Goal: Navigation & Orientation: Find specific page/section

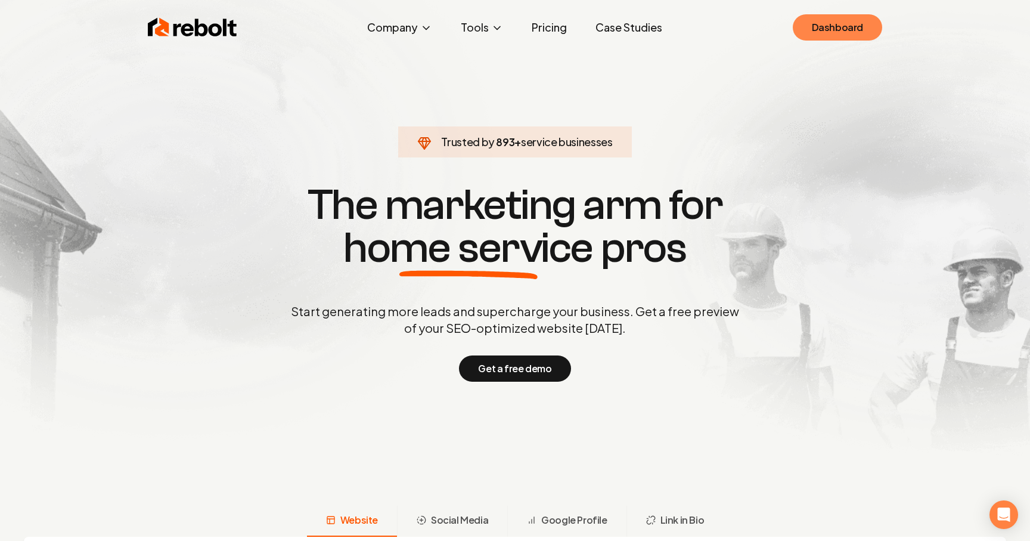
click at [816, 21] on link "Dashboard" at bounding box center [837, 27] width 89 height 26
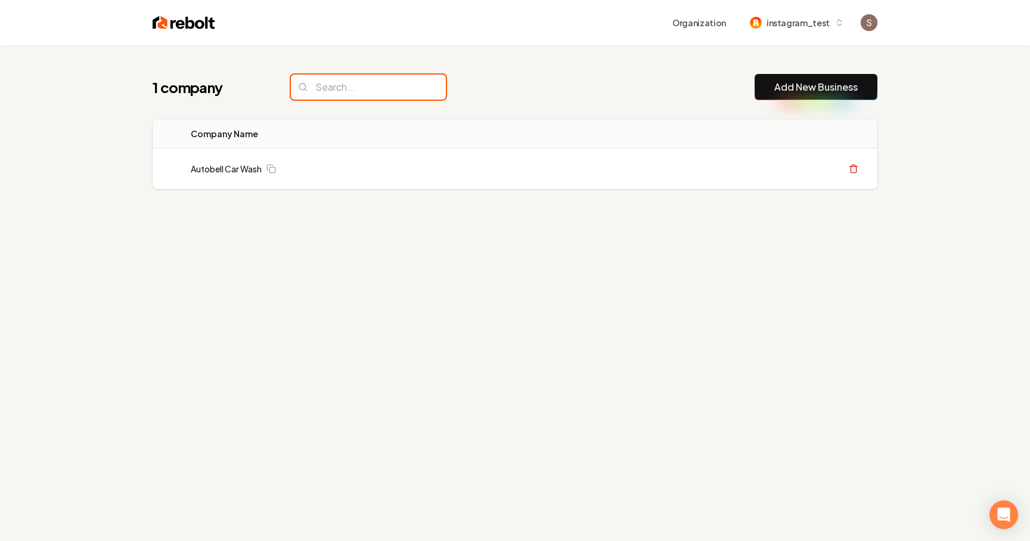
click at [361, 94] on input "search" at bounding box center [368, 87] width 155 height 25
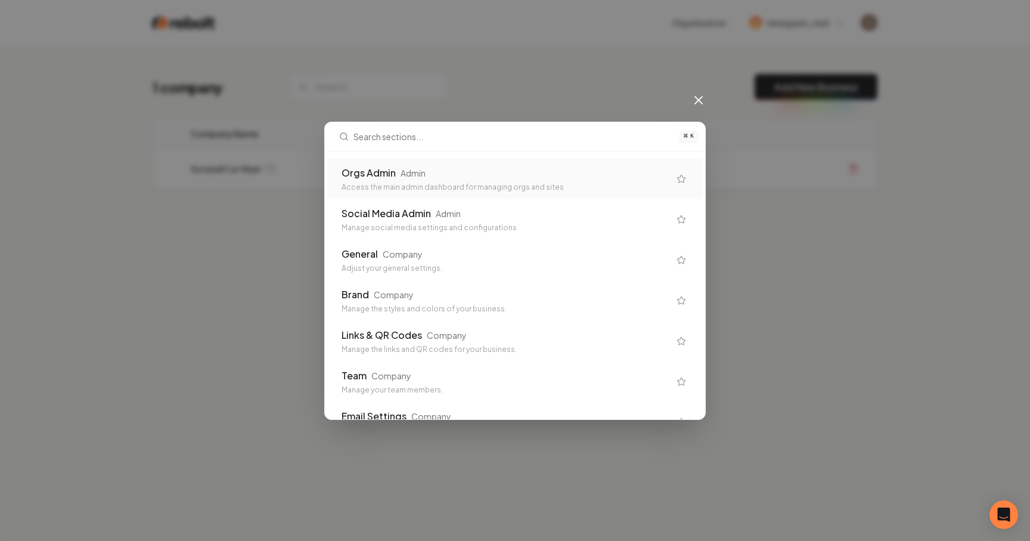
click at [412, 193] on div "Orgs Admin Admin Access the main admin dashboard for managing orgs and sites" at bounding box center [515, 179] width 376 height 41
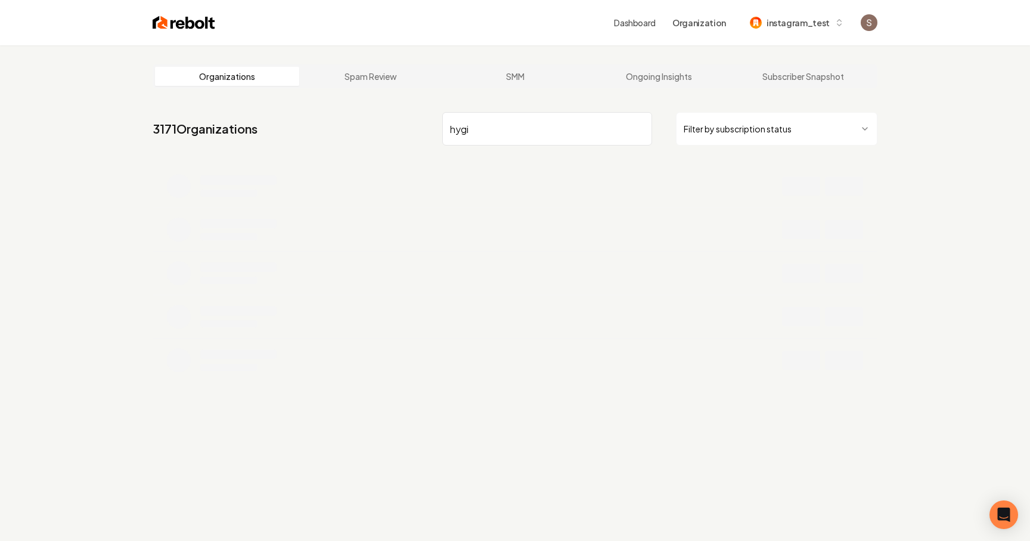
type input "hygi"
drag, startPoint x: 494, startPoint y: 133, endPoint x: 388, endPoint y: 126, distance: 106.9
click at [389, 126] on nav "0 Organizations hygi Filter by subscription status" at bounding box center [515, 133] width 725 height 52
click at [504, 129] on input "hygienic" at bounding box center [547, 128] width 210 height 33
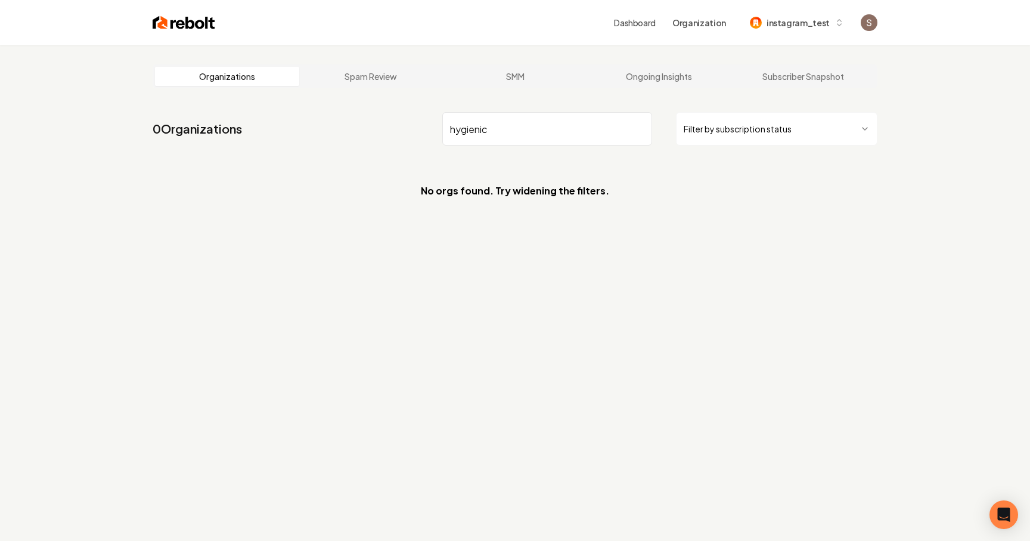
click at [504, 129] on input "hygienic" at bounding box center [547, 128] width 210 height 33
type input "hygienic"
click at [500, 91] on main "Organizations Spam Review SMM Ongoing Insights Subscriber Snapshot 0 Organizati…" at bounding box center [515, 140] width 763 height 191
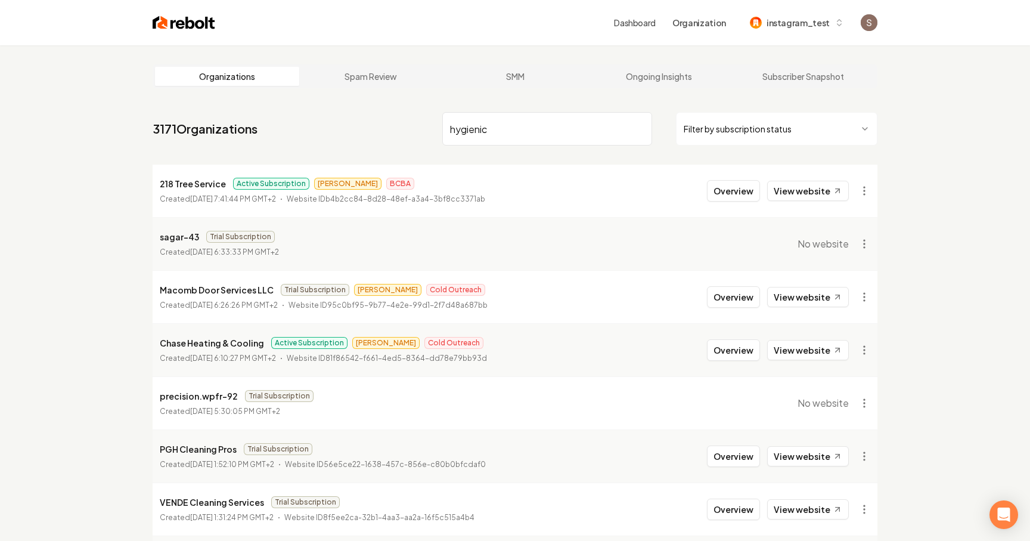
click at [508, 132] on input "hygienic" at bounding box center [547, 128] width 210 height 33
paste input "H"
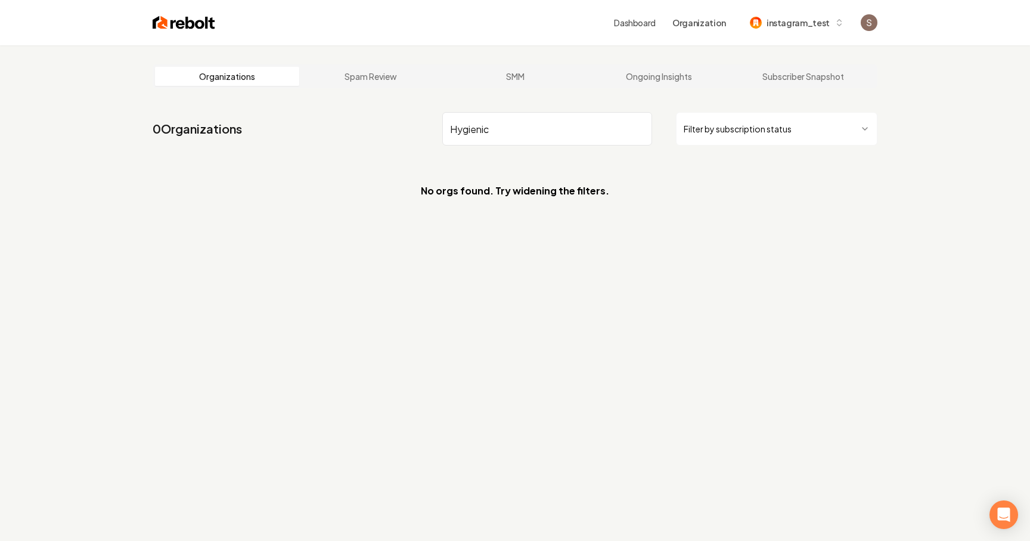
drag, startPoint x: 516, startPoint y: 130, endPoint x: 433, endPoint y: 131, distance: 82.3
click at [434, 131] on nav "0 Organizations Hygienic Filter by subscription status" at bounding box center [515, 133] width 725 height 52
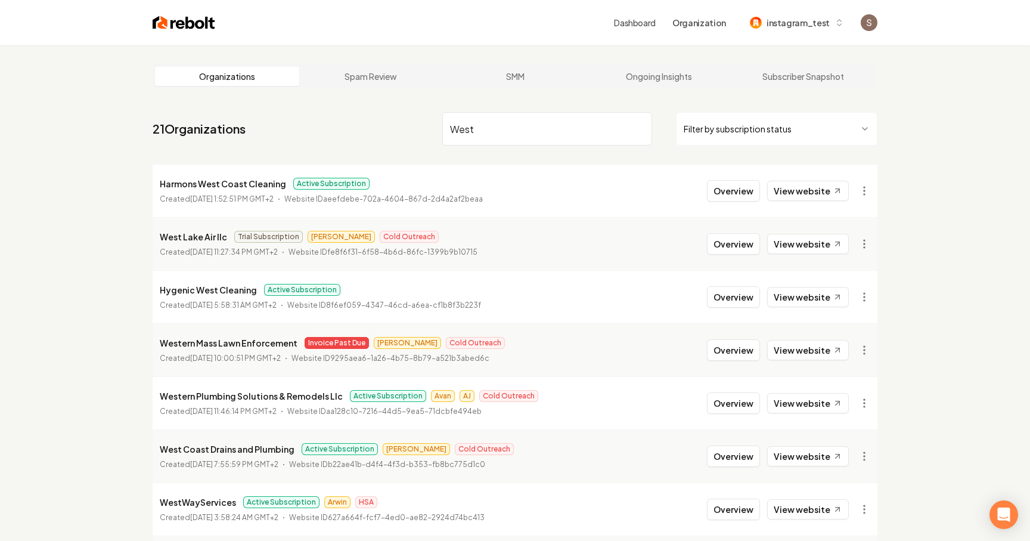
type input "West"
click at [788, 293] on link "View website" at bounding box center [808, 297] width 82 height 20
click at [736, 302] on button "Overview" at bounding box center [733, 296] width 53 height 21
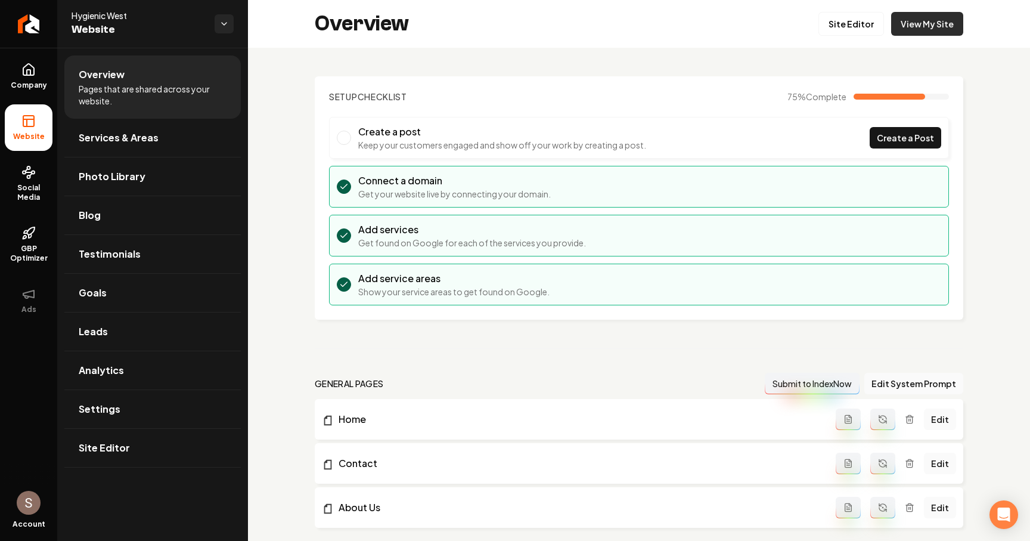
click at [925, 18] on link "View My Site" at bounding box center [927, 24] width 72 height 24
click at [854, 32] on link "Site Editor" at bounding box center [852, 24] width 66 height 24
click at [35, 183] on span "Social Media" at bounding box center [29, 192] width 48 height 19
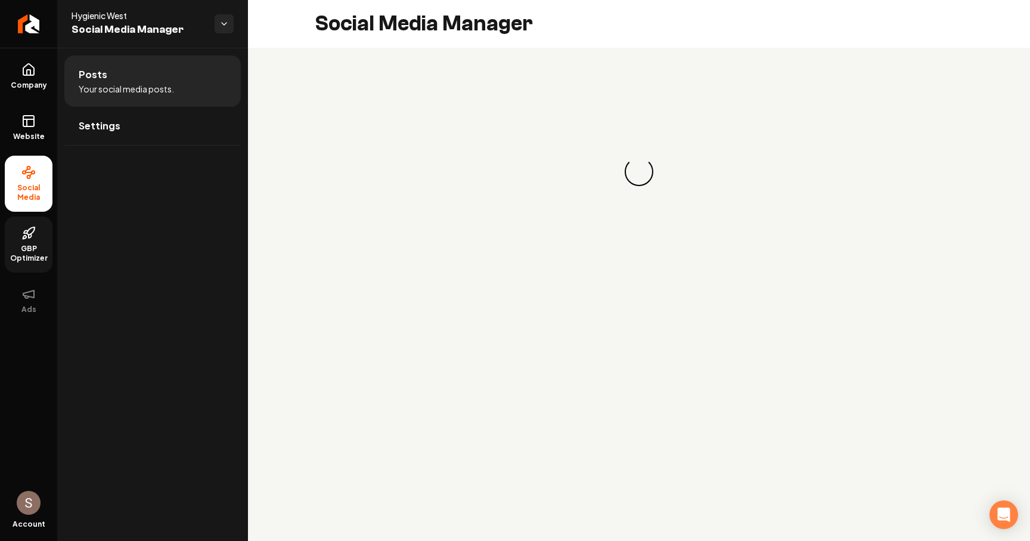
click at [37, 248] on span "GBP Optimizer" at bounding box center [29, 253] width 48 height 19
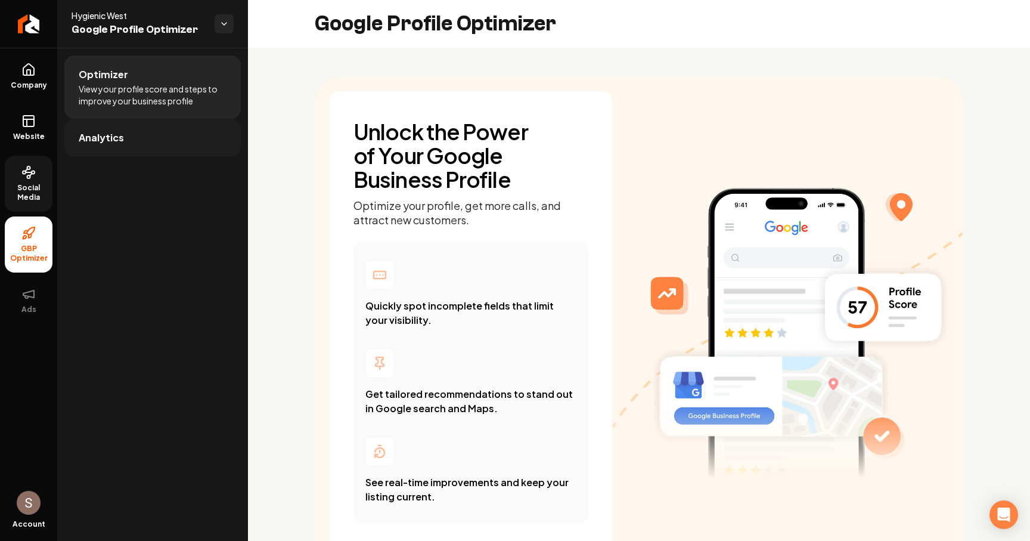
click at [154, 142] on link "Analytics" at bounding box center [152, 138] width 176 height 38
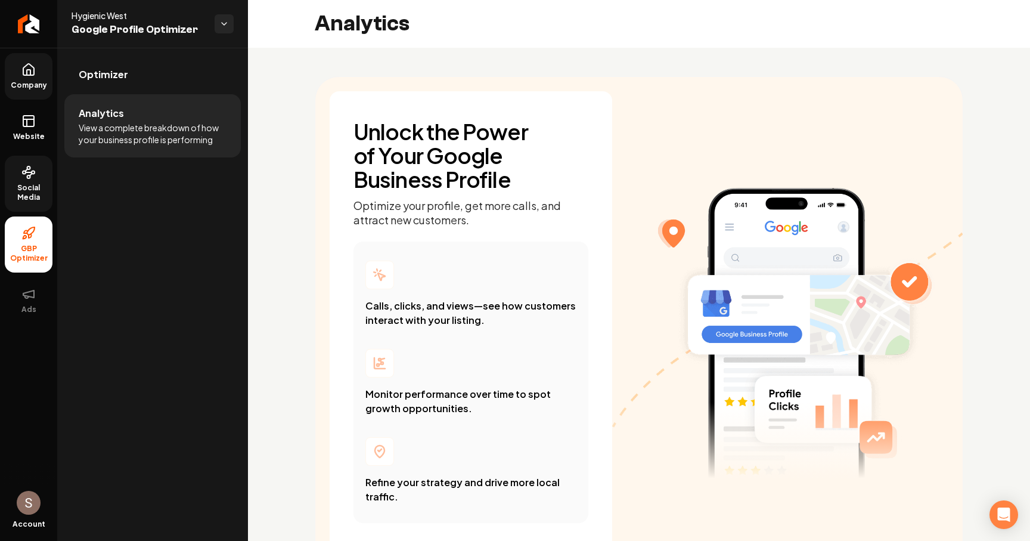
click at [41, 87] on span "Company" at bounding box center [29, 85] width 46 height 10
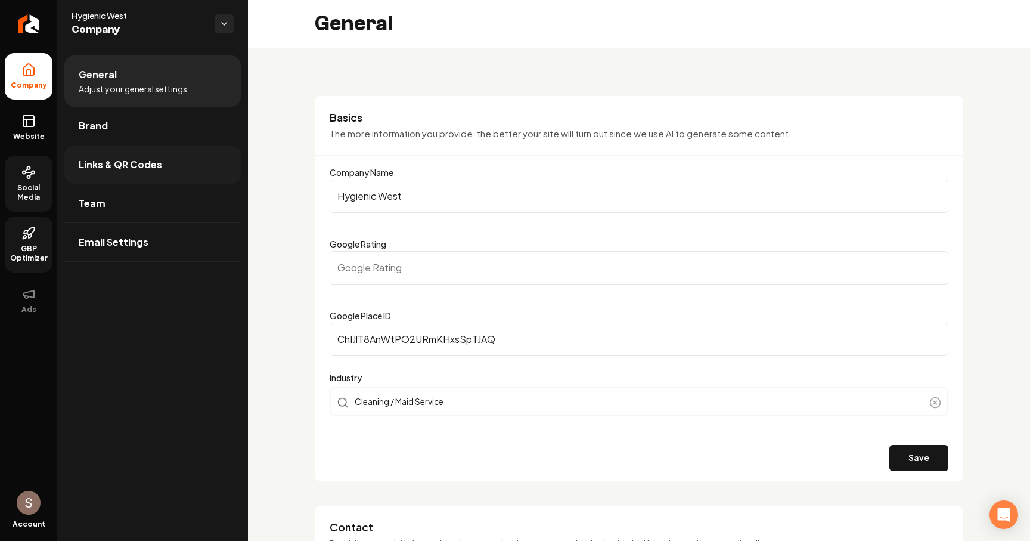
click at [141, 175] on link "Links & QR Codes" at bounding box center [152, 164] width 176 height 38
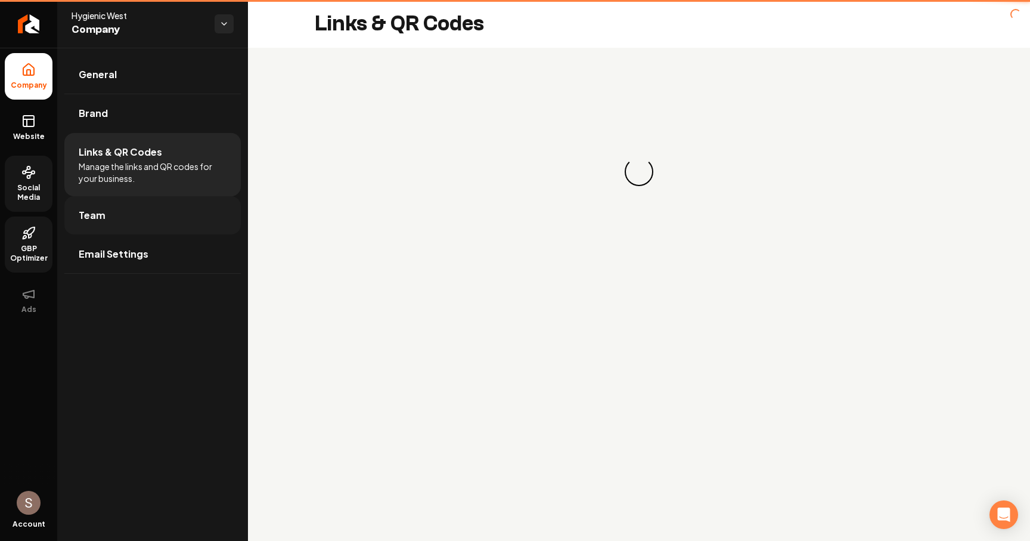
click at [141, 206] on link "Team" at bounding box center [152, 215] width 176 height 38
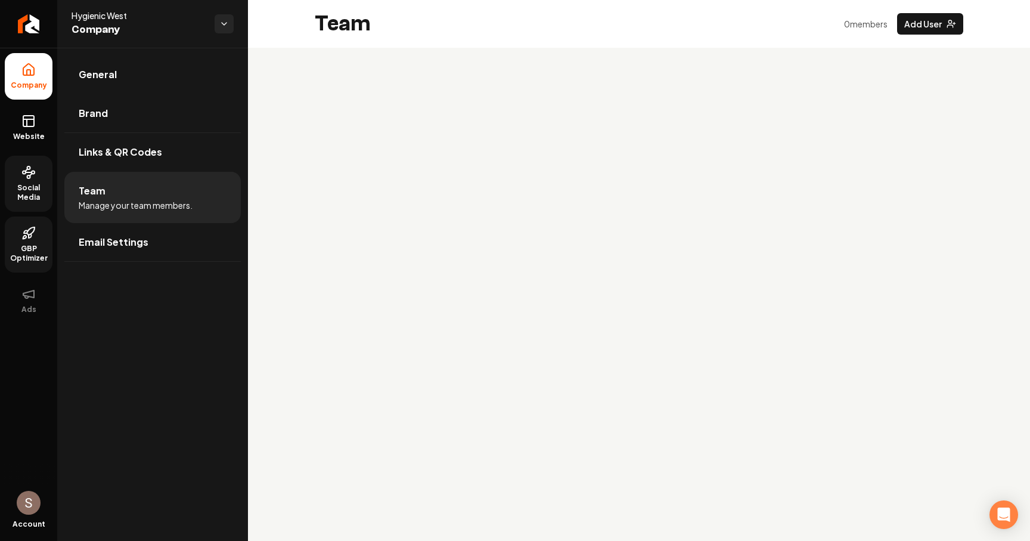
click at [60, 128] on ul "General Brand Links & QR Codes Team Manage your team members. Email Settings" at bounding box center [152, 158] width 191 height 221
click at [35, 132] on span "Website" at bounding box center [28, 137] width 41 height 10
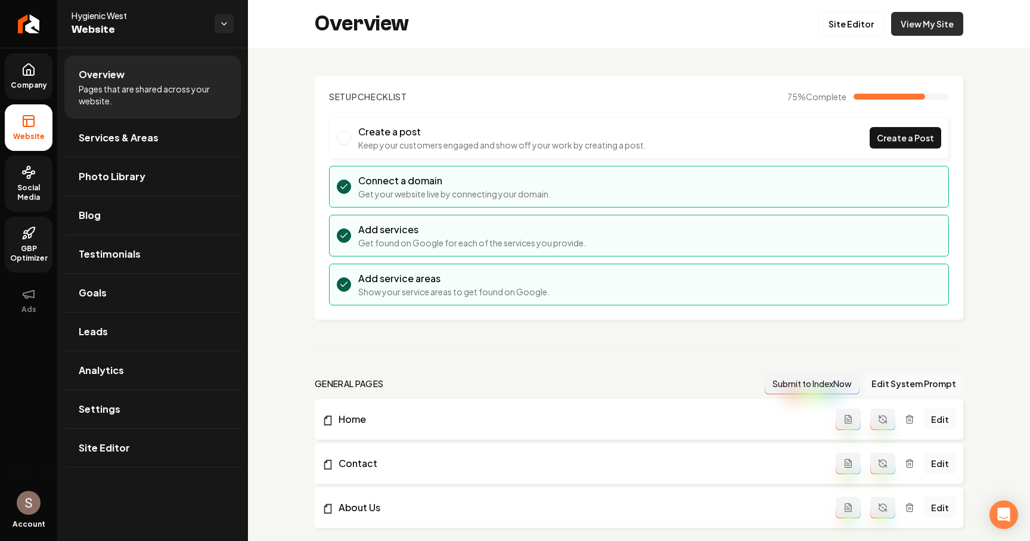
click at [928, 20] on link "View My Site" at bounding box center [927, 24] width 72 height 24
click at [910, 22] on link "View My Site" at bounding box center [927, 24] width 72 height 24
